Goal: Connect with others: Connect with others

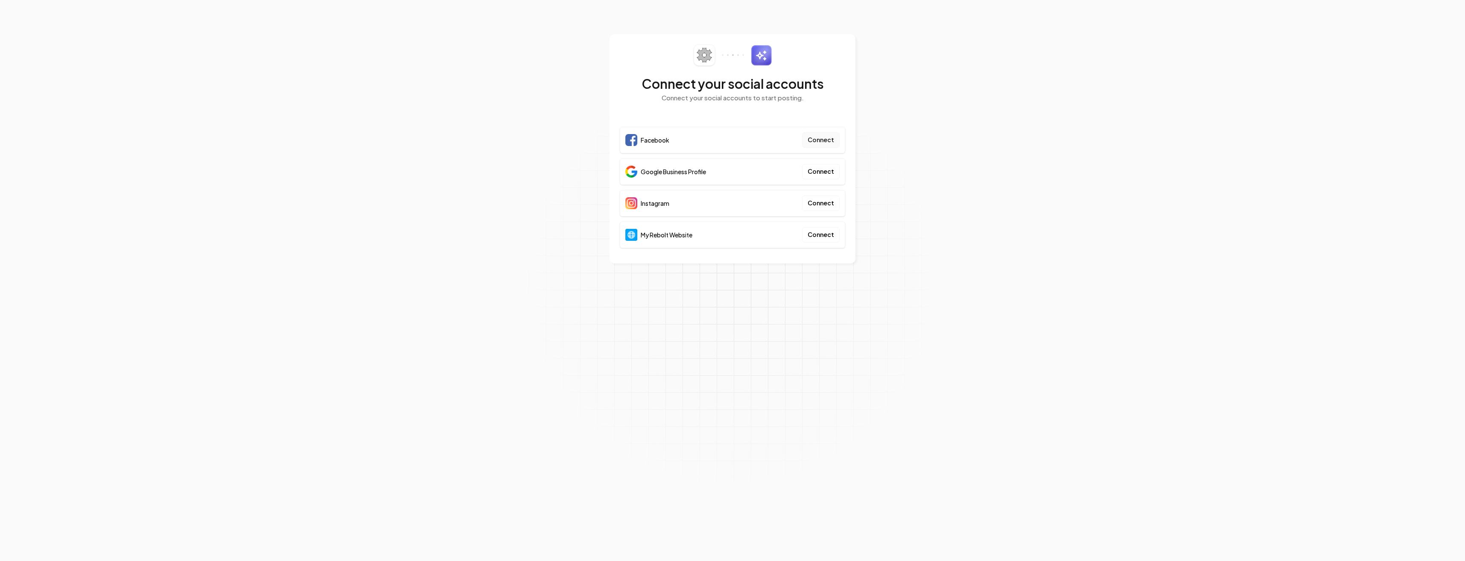
click at [813, 140] on button "Connect" at bounding box center [821, 139] width 38 height 15
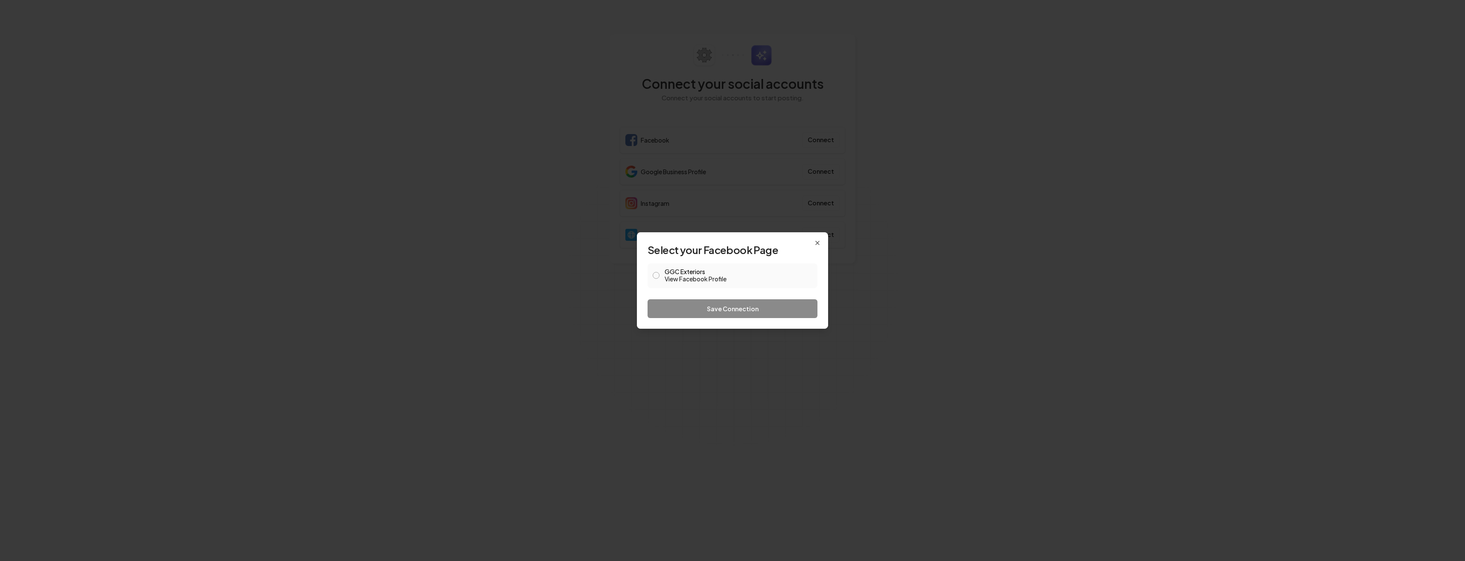
click at [656, 275] on button "GGC Exteriors View Facebook Profile" at bounding box center [656, 275] width 7 height 7
click at [705, 309] on button "Save Connection" at bounding box center [733, 308] width 170 height 19
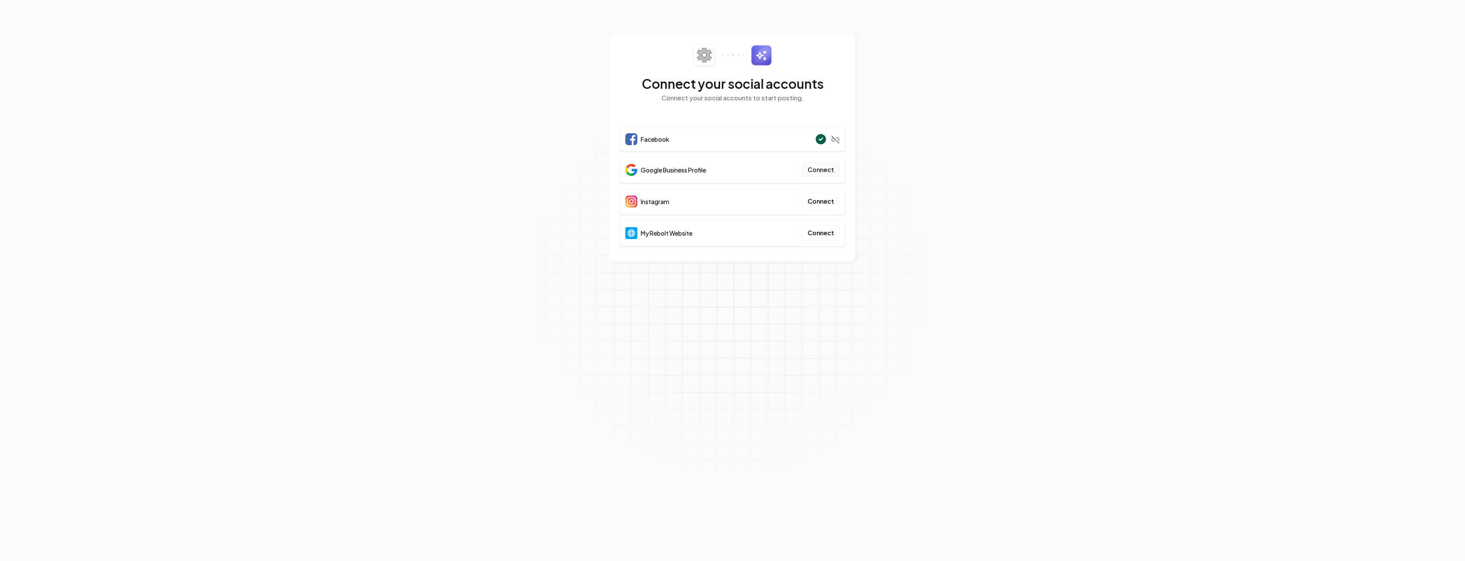
click at [819, 172] on button "Connect" at bounding box center [821, 169] width 38 height 15
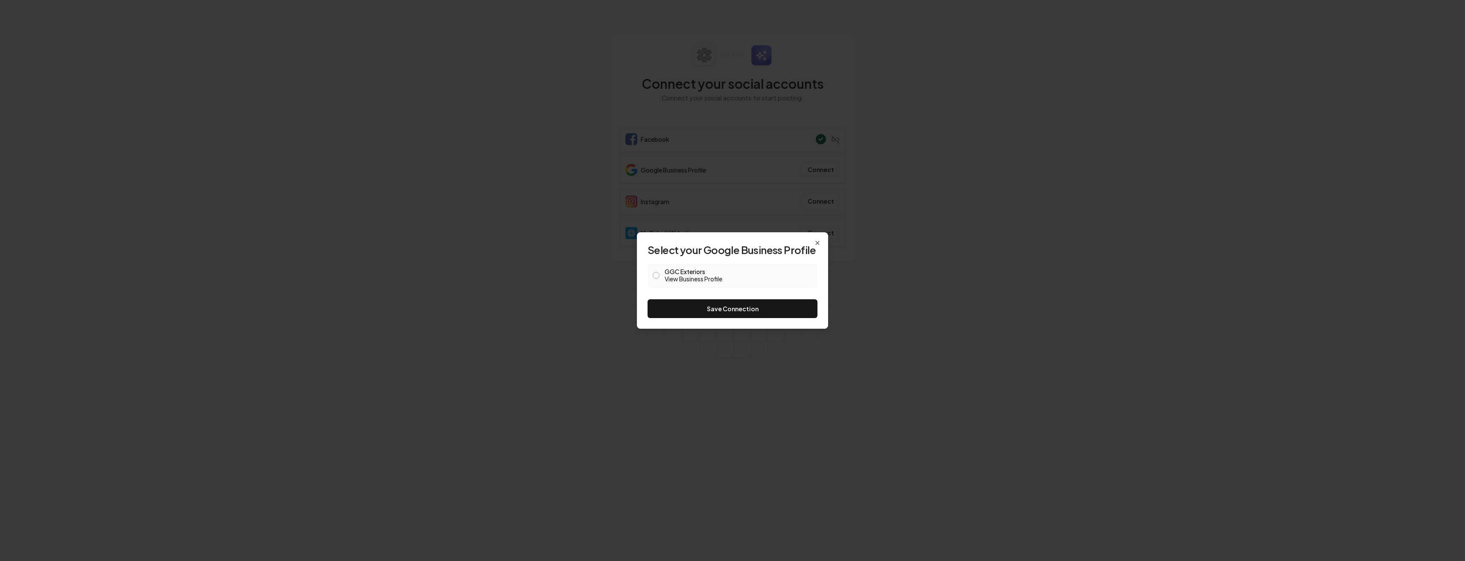
click at [659, 276] on button "GGC Exteriors View Business Profile" at bounding box center [656, 275] width 7 height 7
click at [730, 313] on button "Save Connection" at bounding box center [733, 308] width 170 height 19
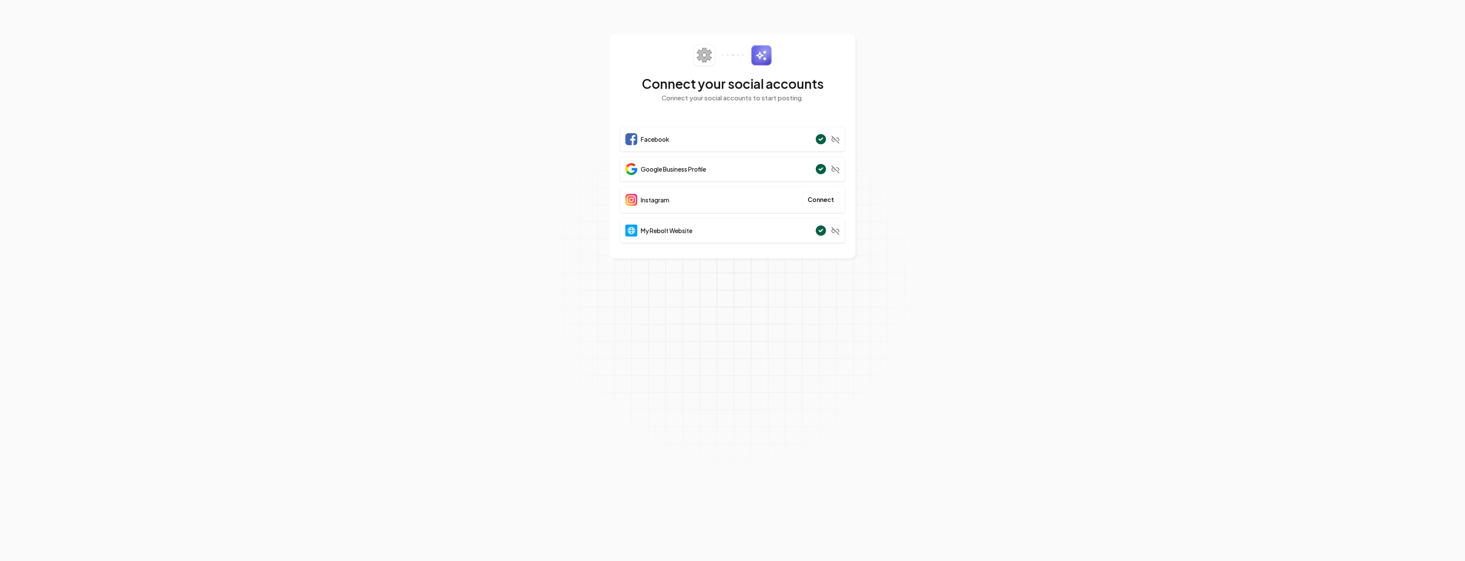
click at [718, 204] on div "Instagram Connect" at bounding box center [732, 200] width 225 height 26
click at [820, 199] on button "Connect" at bounding box center [821, 199] width 38 height 15
click at [821, 202] on button "Connect" at bounding box center [821, 199] width 38 height 15
click at [822, 202] on button "Connect" at bounding box center [821, 199] width 38 height 15
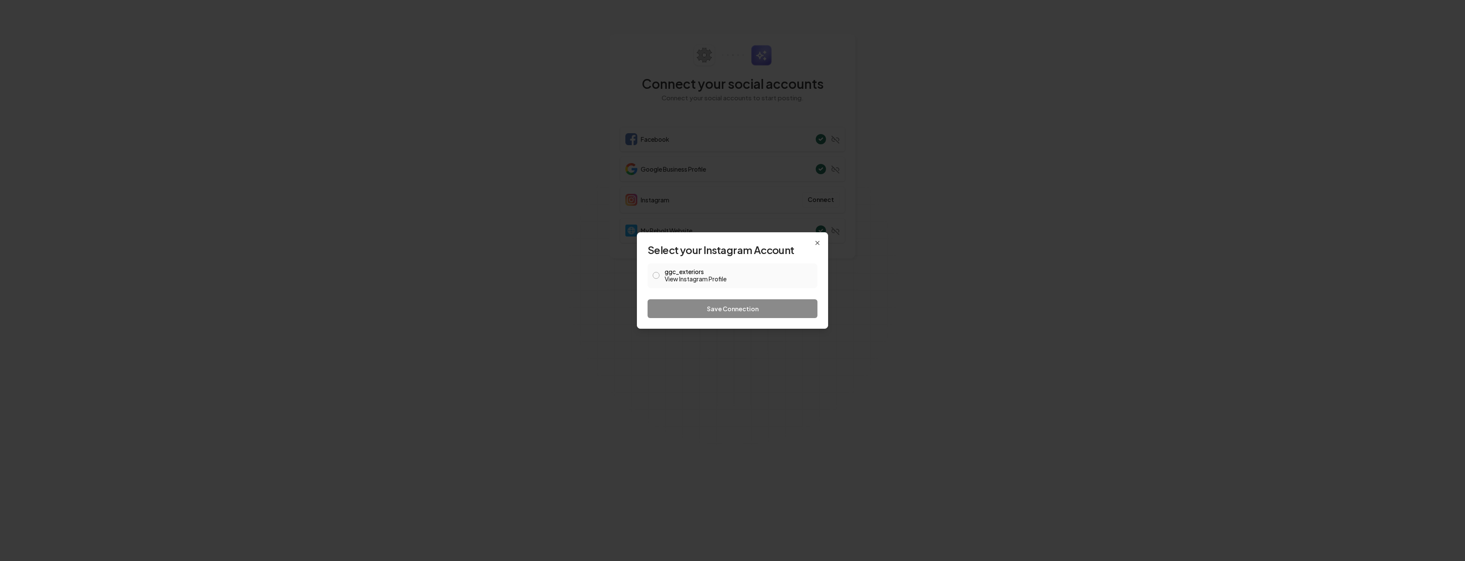
click at [657, 278] on button "ggc_exteriors View Instagram Profile" at bounding box center [656, 275] width 7 height 7
click at [704, 306] on button "Save Connection" at bounding box center [733, 308] width 170 height 19
